Goal: Task Accomplishment & Management: Manage account settings

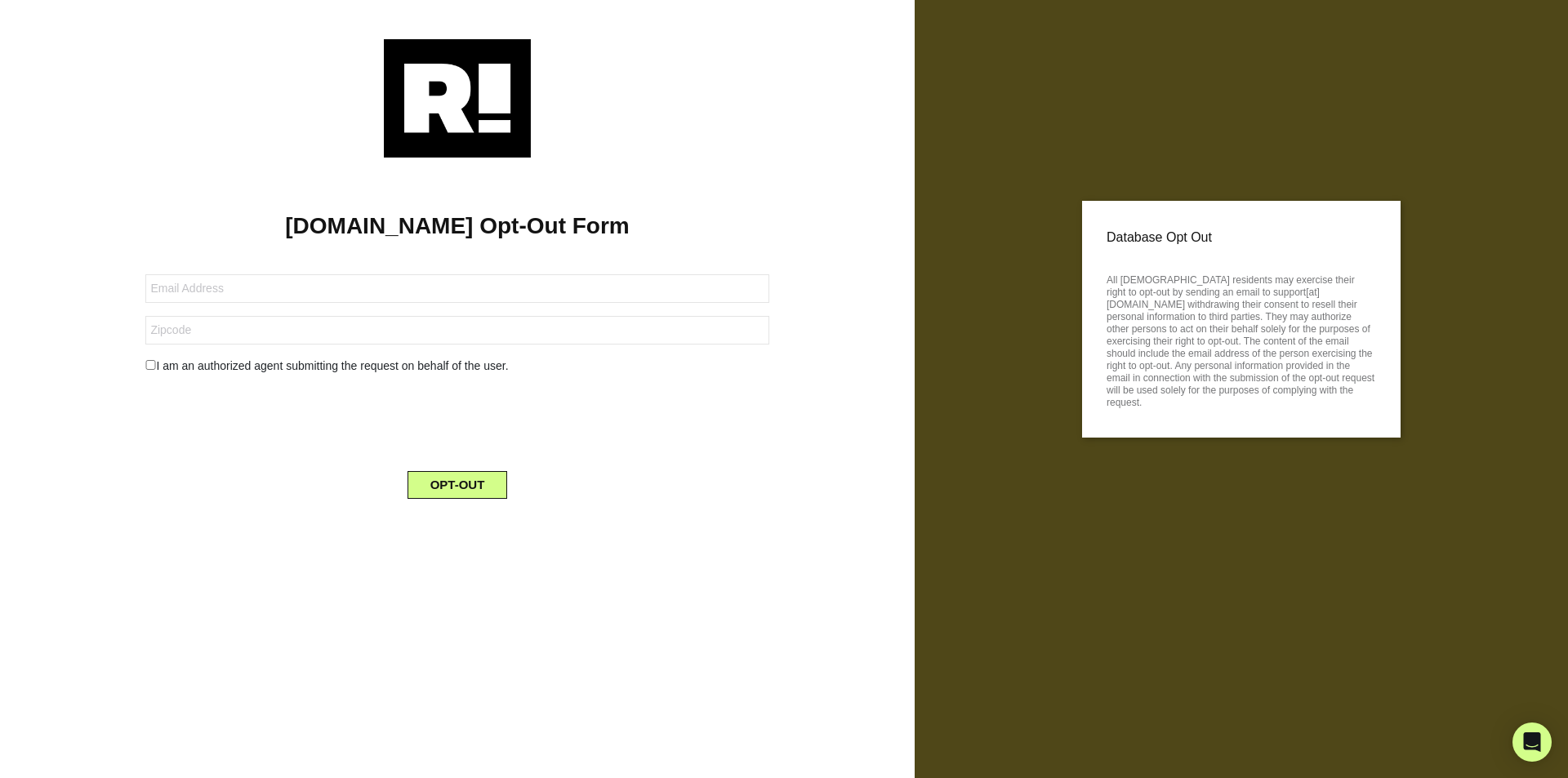
click at [439, 106] on img at bounding box center [457, 98] width 147 height 118
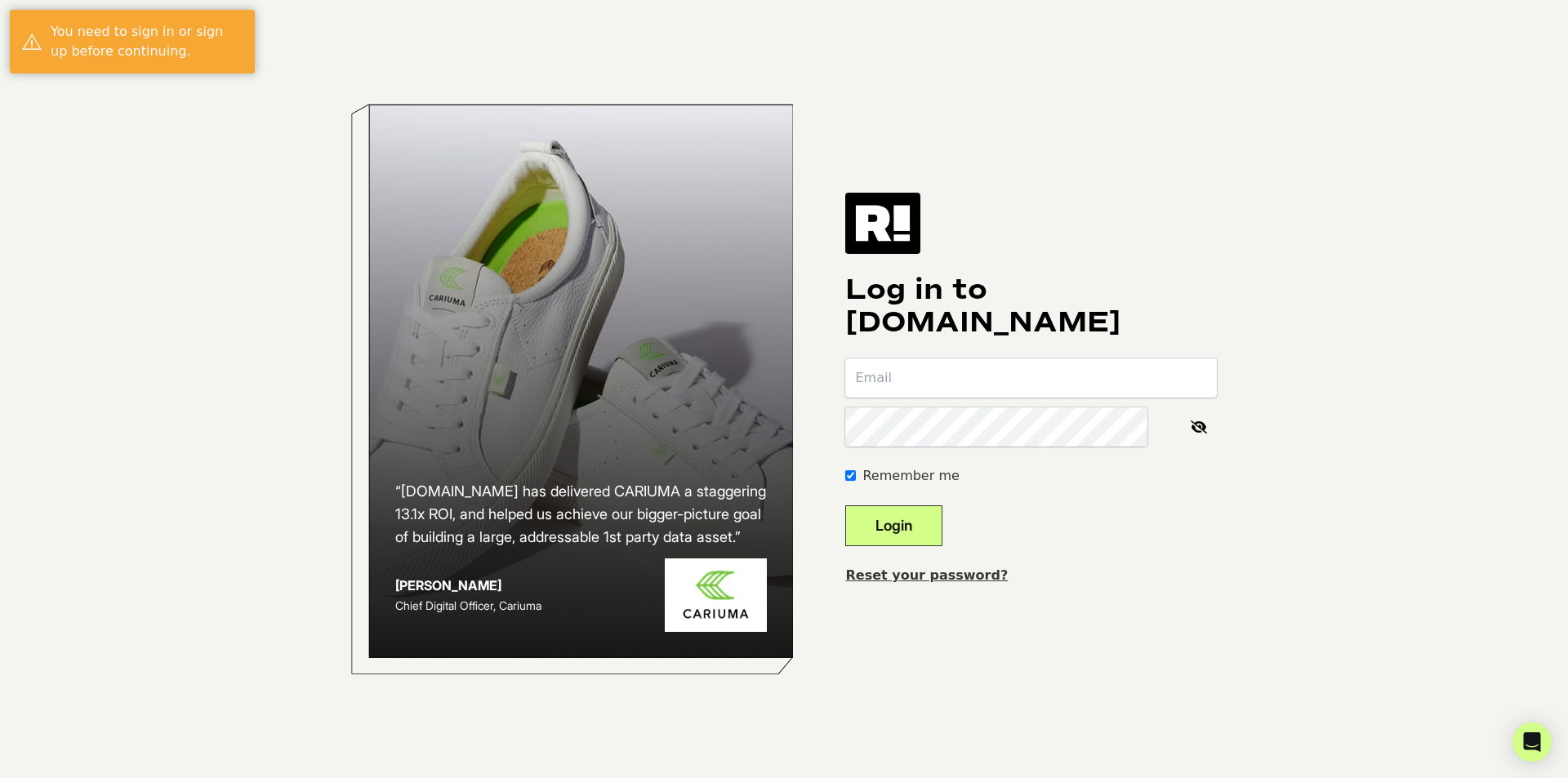
click at [973, 359] on input "email" at bounding box center [1032, 378] width 372 height 39
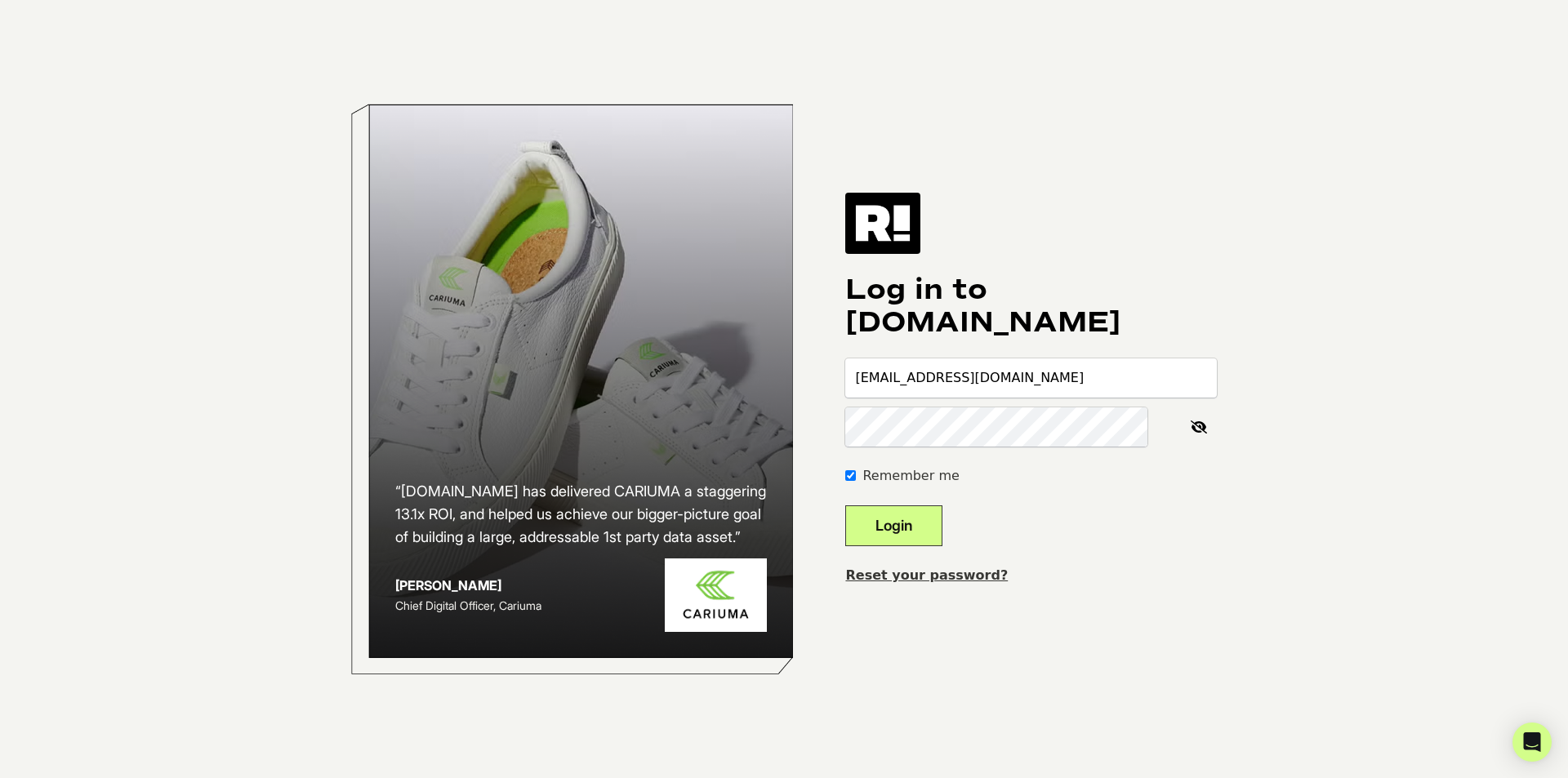
type input "Misty_Simonis1@yahoo.com"
click at [921, 218] on img at bounding box center [883, 223] width 75 height 60
click at [944, 359] on input "email" at bounding box center [1032, 378] width 372 height 39
type input "[EMAIL_ADDRESS][DOMAIN_NAME]"
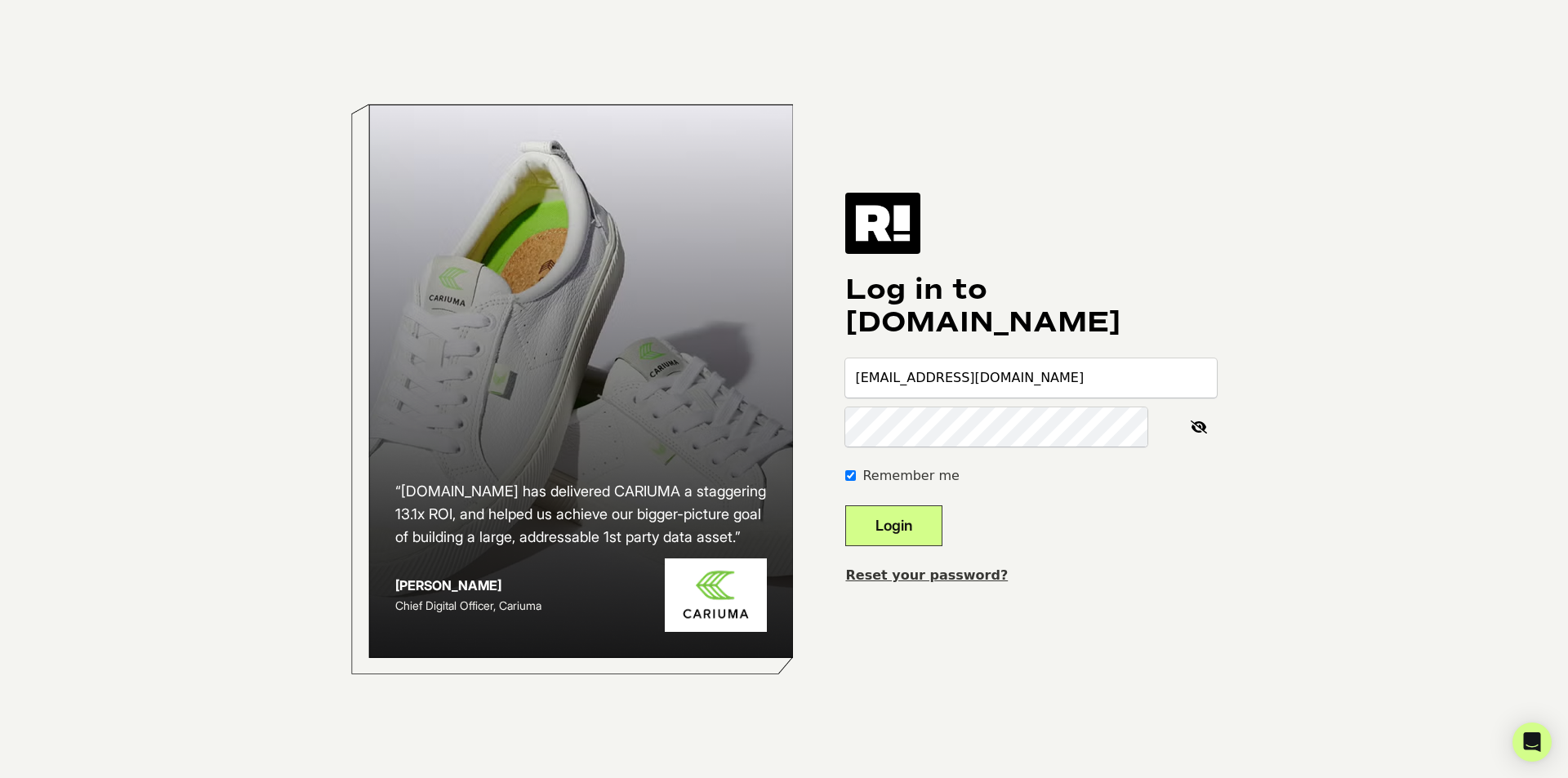
click at [921, 217] on img at bounding box center [883, 223] width 75 height 60
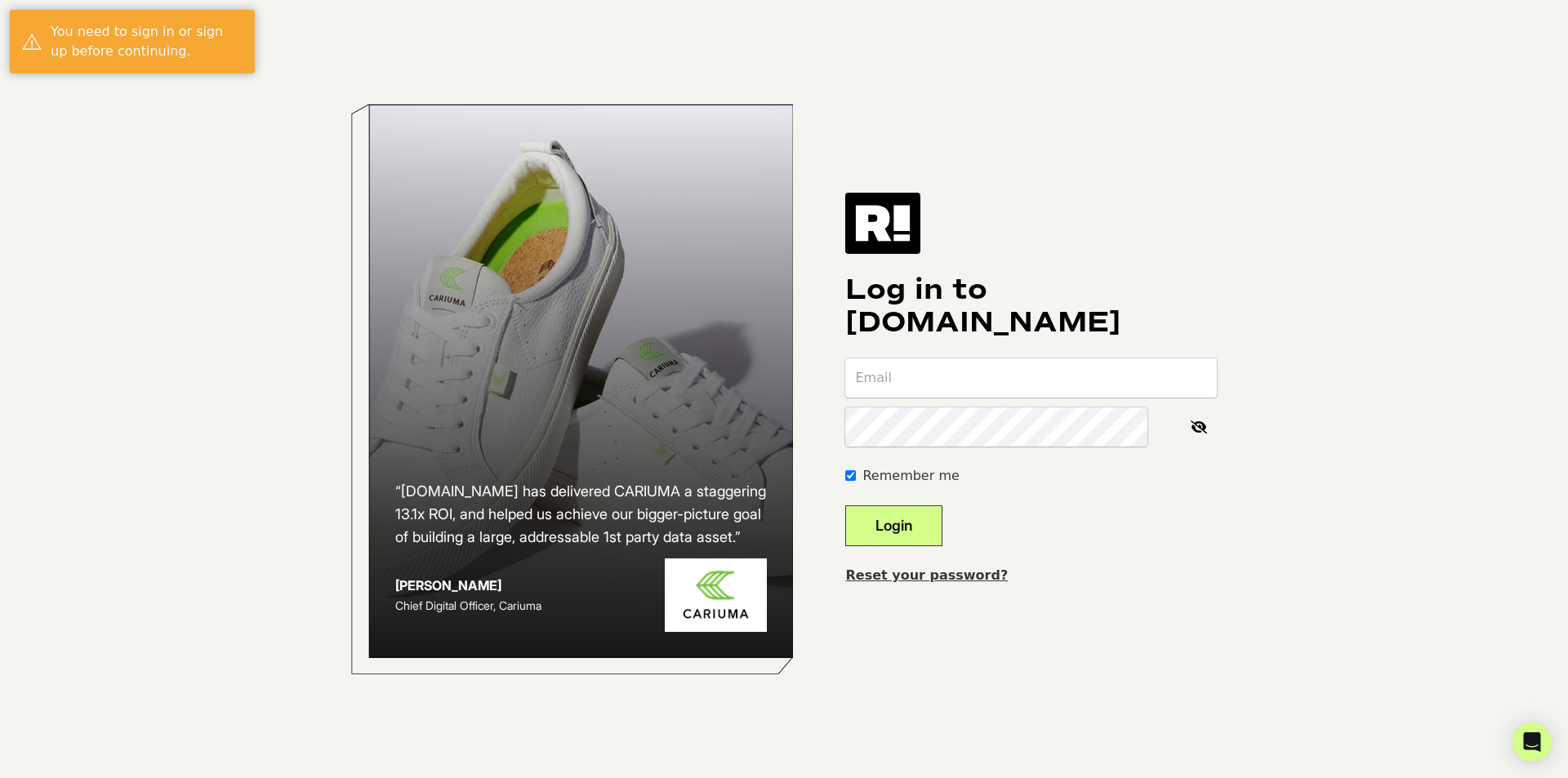
click at [974, 359] on input "email" at bounding box center [1032, 378] width 372 height 39
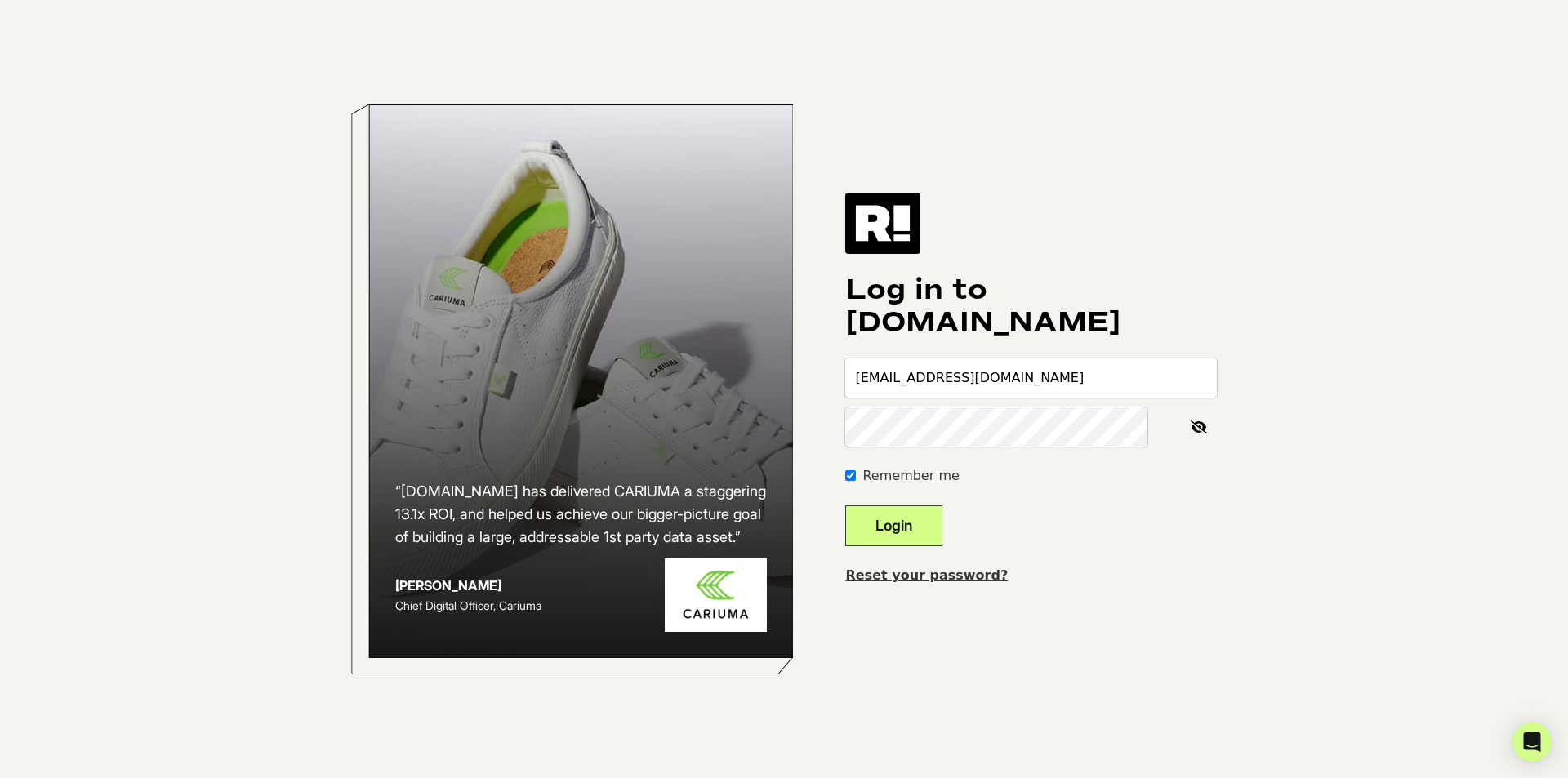
type input "[EMAIL_ADDRESS][DOMAIN_NAME]"
click at [933, 505] on button "Login" at bounding box center [894, 525] width 98 height 41
